Goal: Complete application form: Complete application form

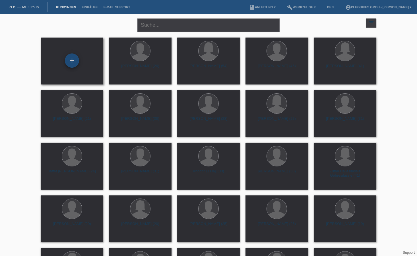
click at [73, 64] on div "+" at bounding box center [72, 60] width 14 height 14
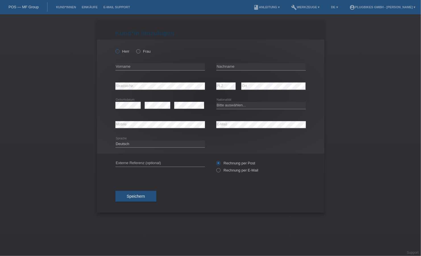
drag, startPoint x: 0, startPoint y: 0, endPoint x: 120, endPoint y: 51, distance: 130.3
click at [120, 51] on label "Herr" at bounding box center [122, 51] width 14 height 4
click at [119, 51] on input "Herr" at bounding box center [117, 51] width 4 height 4
radio input "true"
click at [123, 64] on input "text" at bounding box center [160, 66] width 90 height 7
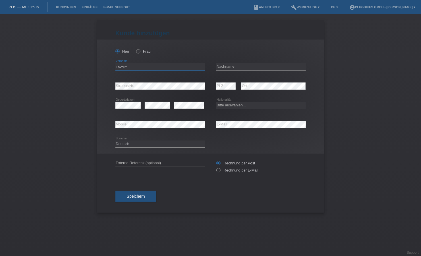
type input "Lavdim"
type input "Zekaj"
select select "DE"
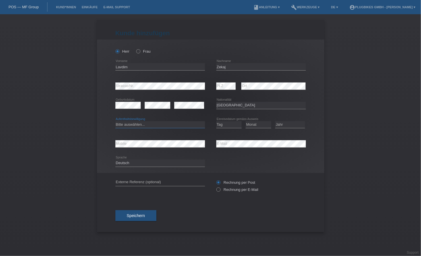
select select "B"
select select "26"
select select "10"
select select "2018"
click at [126, 214] on button "Speichern" at bounding box center [135, 215] width 41 height 11
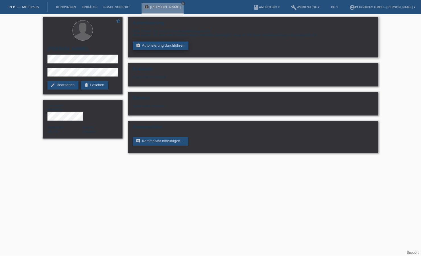
click at [170, 42] on link "assignment_turned_in Autorisierung durchführen" at bounding box center [161, 46] width 56 height 9
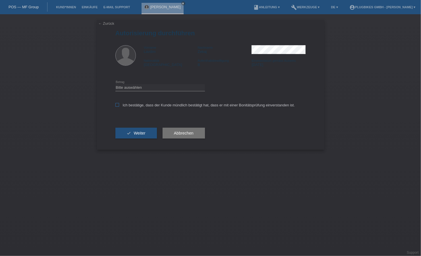
click at [123, 105] on label "Ich bestätige, dass der Kunde mündlich bestätigt hat, dass er mit einer Bonität…" at bounding box center [205, 105] width 180 height 4
click at [119, 105] on input "Ich bestätige, dass der Kunde mündlich bestätigt hat, dass er mit einer Bonität…" at bounding box center [117, 105] width 4 height 4
checkbox input "true"
click at [128, 87] on select "Bitte auswählen CHF 1.00 - CHF 499.00 CHF 500.00 - CHF 1'999.00 CHF 2'000.00 - …" at bounding box center [160, 87] width 90 height 7
drag, startPoint x: 134, startPoint y: 121, endPoint x: 135, endPoint y: 102, distance: 19.1
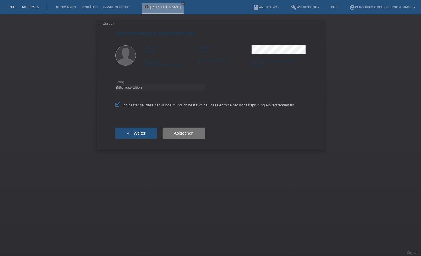
click at [135, 116] on form "Autorisierung durchführen Vorname Lavdim Nachname Zekaj Nationalität Deutschland" at bounding box center [210, 90] width 190 height 120
drag, startPoint x: 137, startPoint y: 88, endPoint x: 137, endPoint y: 91, distance: 2.9
click at [137, 88] on select "Bitte auswählen CHF 1.00 - CHF 499.00 CHF 500.00 - CHF 1'999.00 CHF 2'000.00 - …" at bounding box center [160, 87] width 90 height 7
select select "3"
click at [115, 84] on select "Bitte auswählen CHF 1.00 - CHF 499.00 CHF 500.00 - CHF 1'999.00 CHF 2'000.00 - …" at bounding box center [160, 87] width 90 height 7
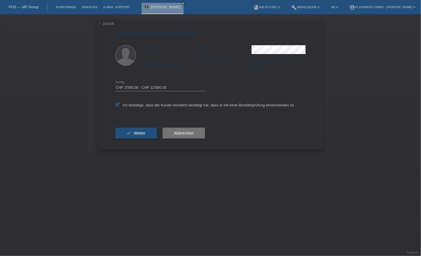
click at [135, 136] on button "check Weiter" at bounding box center [136, 133] width 42 height 11
